Goal: Use online tool/utility: Use online tool/utility

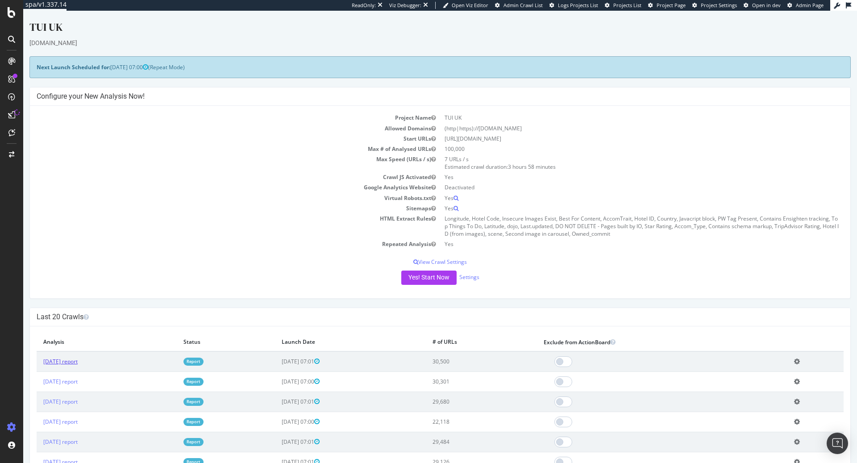
click at [72, 358] on link "[DATE] report" at bounding box center [60, 361] width 34 height 8
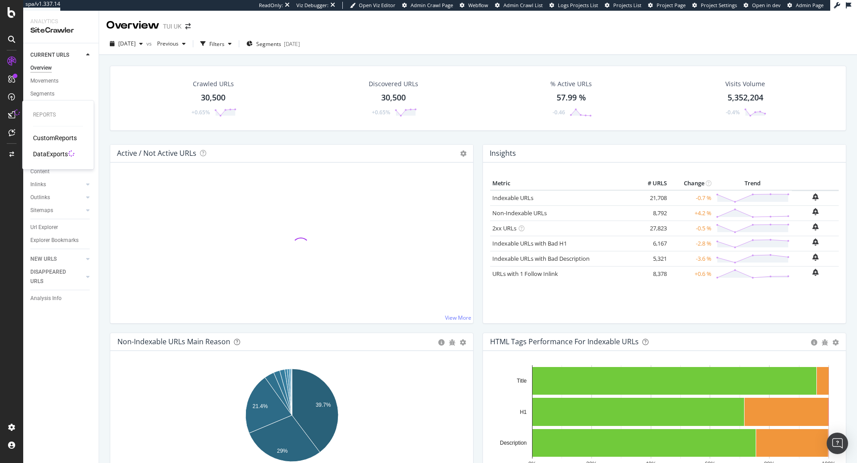
click at [49, 157] on div "DataExports" at bounding box center [50, 153] width 35 height 9
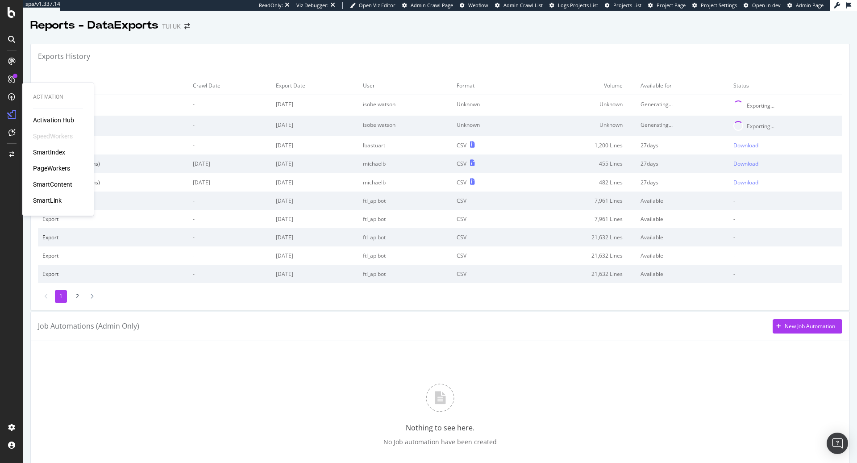
click at [46, 200] on div "SmartLink" at bounding box center [47, 200] width 29 height 9
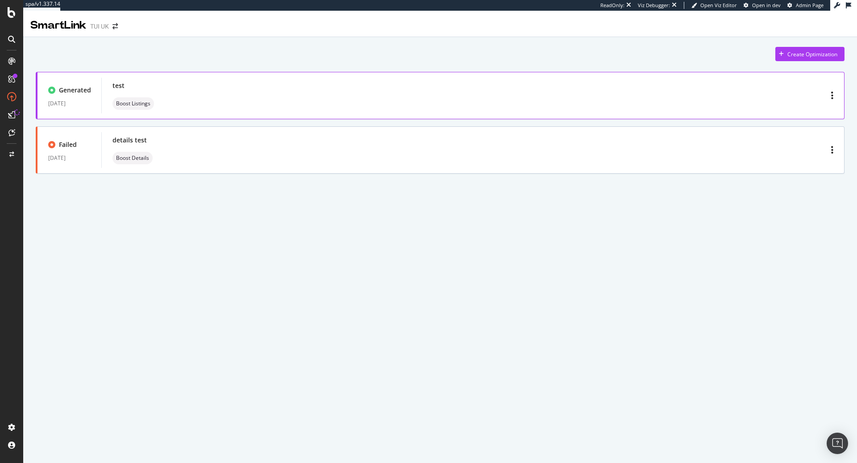
click at [259, 99] on div "test Boost Listings" at bounding box center [472, 95] width 720 height 29
